Goal: Task Accomplishment & Management: Manage account settings

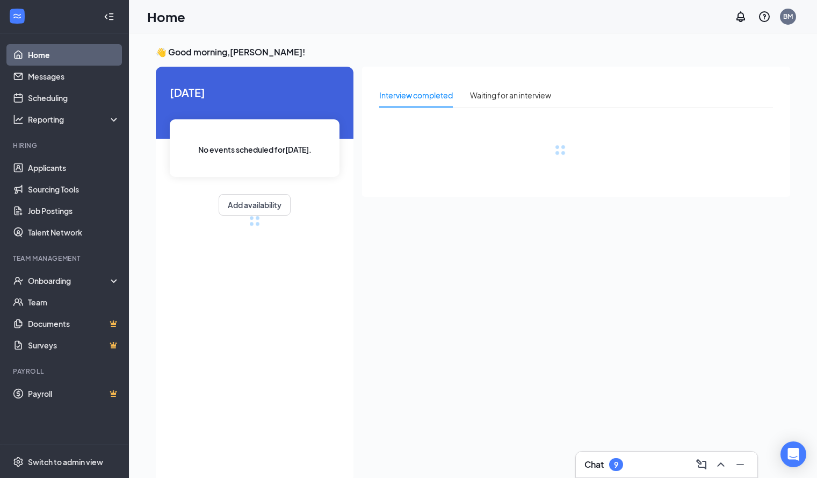
click at [651, 457] on div "Chat 9" at bounding box center [667, 464] width 164 height 17
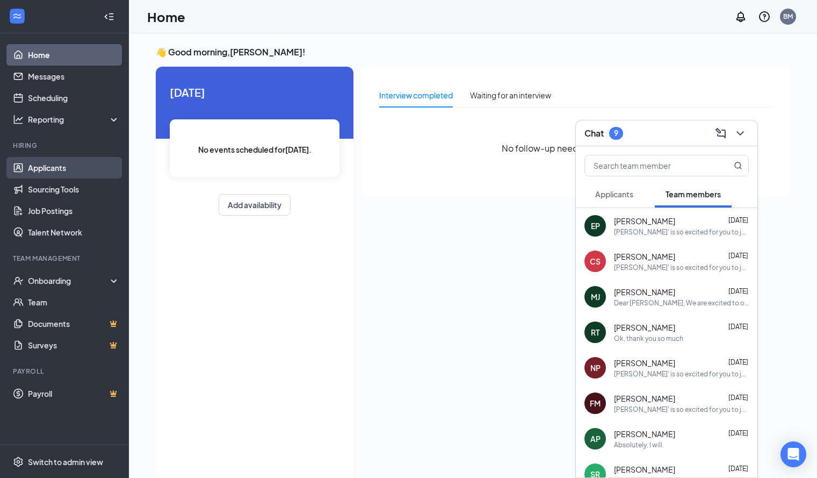
click at [58, 173] on link "Applicants" at bounding box center [74, 167] width 92 height 21
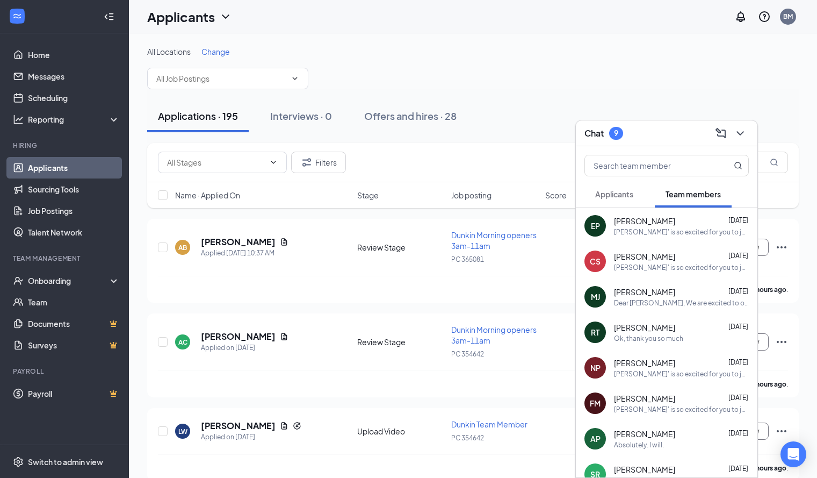
click at [211, 49] on span "Change" at bounding box center [215, 52] width 28 height 10
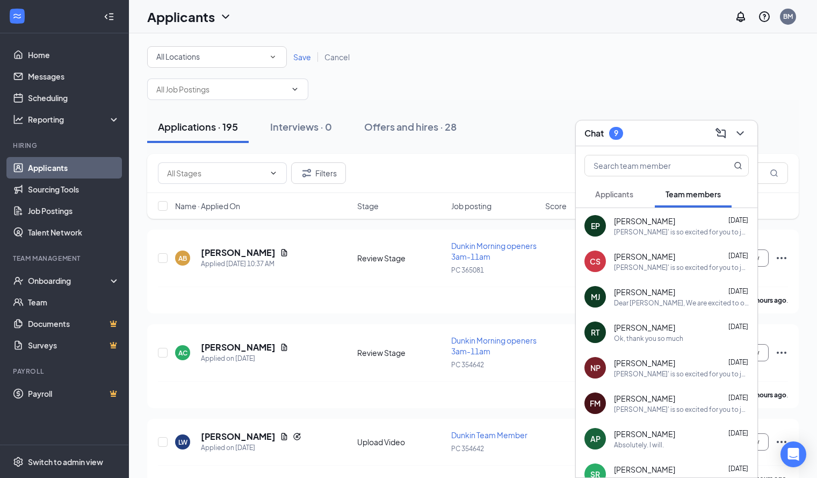
click at [237, 63] on div "All Locations" at bounding box center [216, 57] width 121 height 13
click at [207, 114] on div "PC 354642" at bounding box center [217, 112] width 123 height 13
click at [296, 59] on span "Save" at bounding box center [302, 57] width 18 height 10
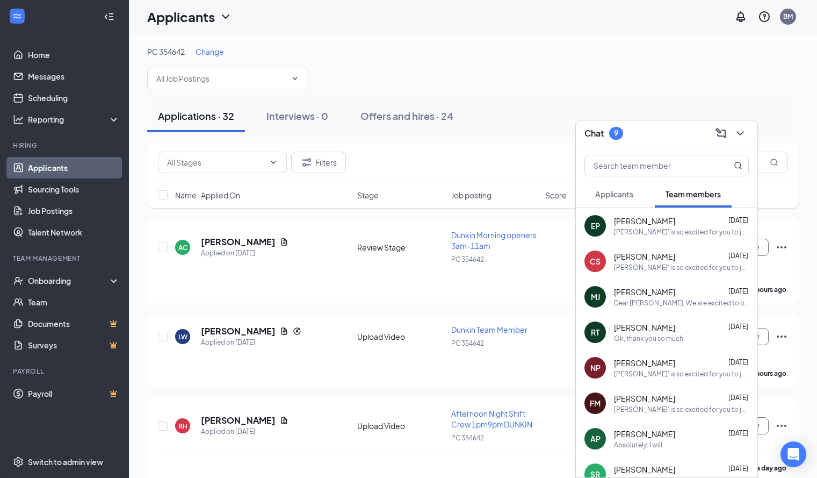
click at [687, 128] on div "Chat 9" at bounding box center [667, 133] width 164 height 17
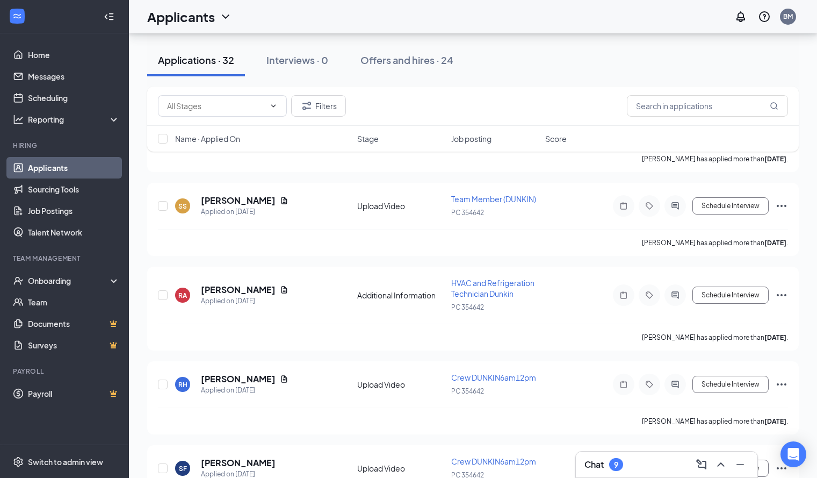
scroll to position [645, 0]
